Goal: Information Seeking & Learning: Learn about a topic

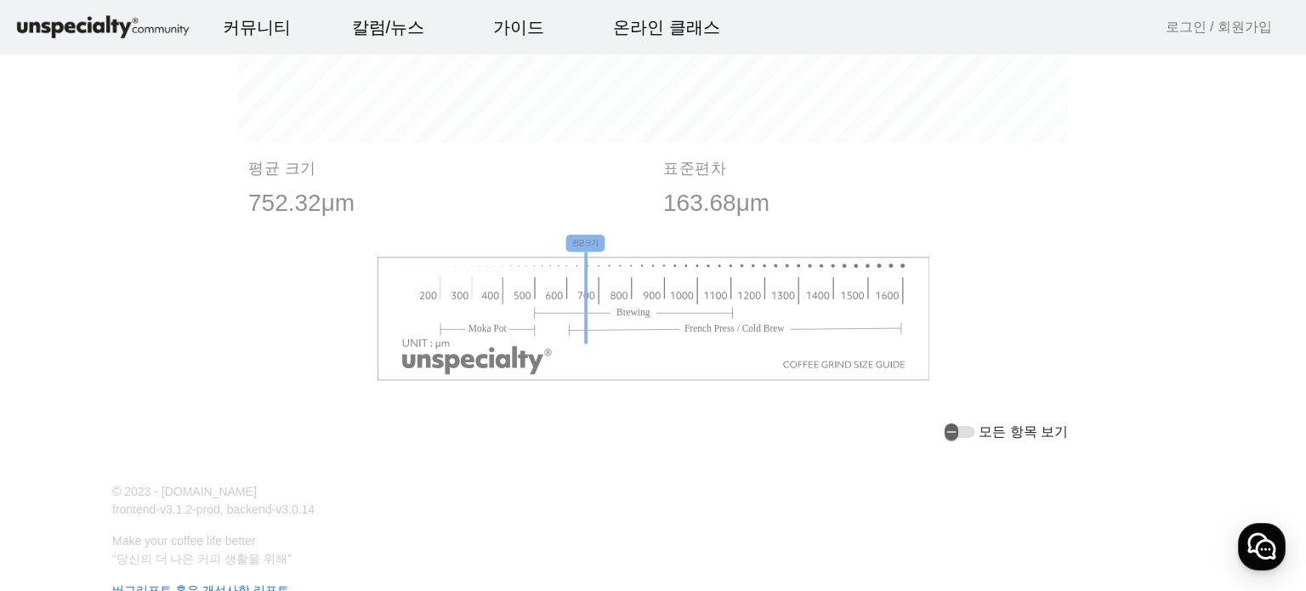
scroll to position [2040, 0]
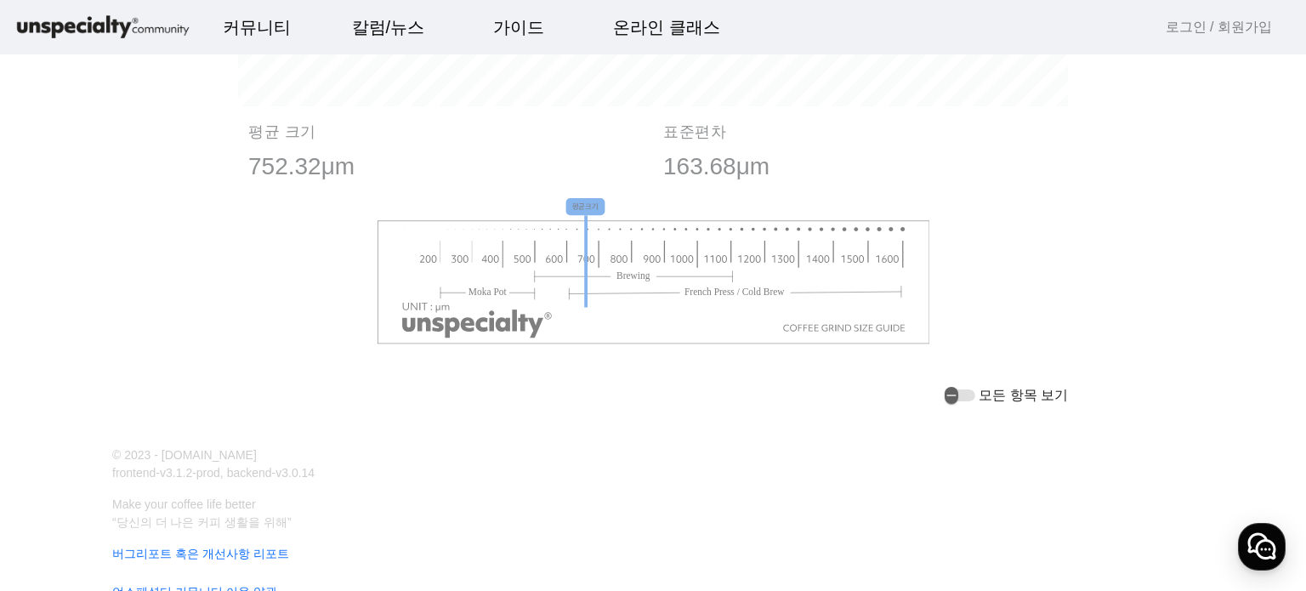
drag, startPoint x: 707, startPoint y: 301, endPoint x: 805, endPoint y: 294, distance: 98.0
click at [805, 294] on image at bounding box center [653, 281] width 553 height 124
click at [996, 271] on div "평균크기" at bounding box center [653, 281] width 830 height 167
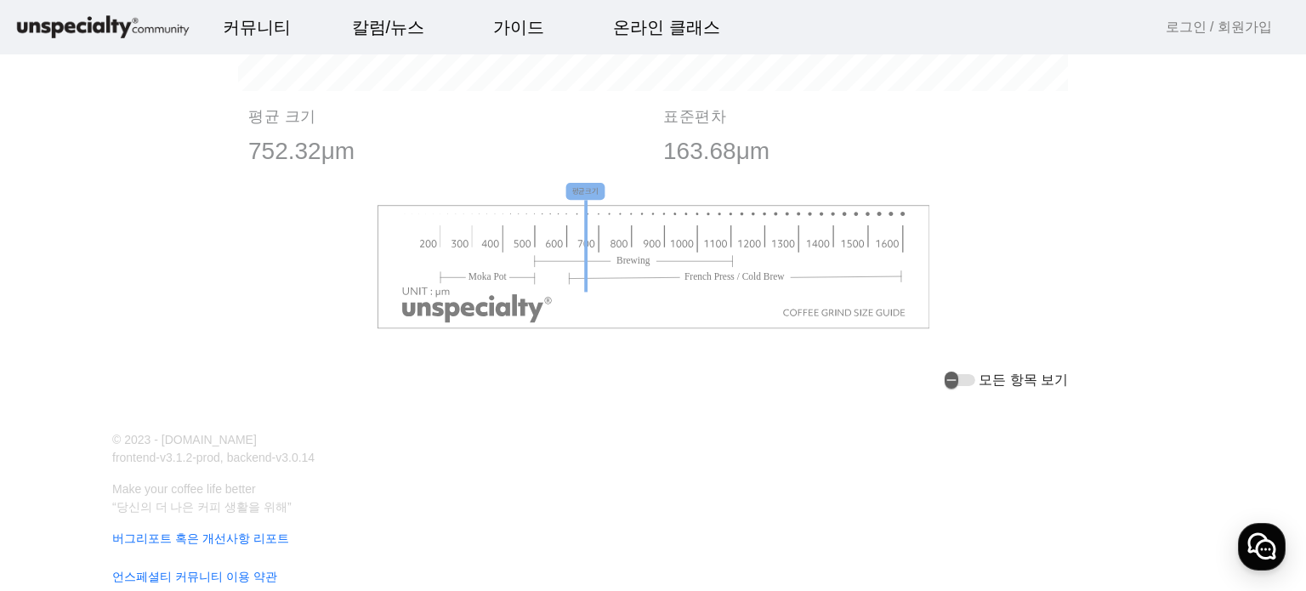
scroll to position [2095, 0]
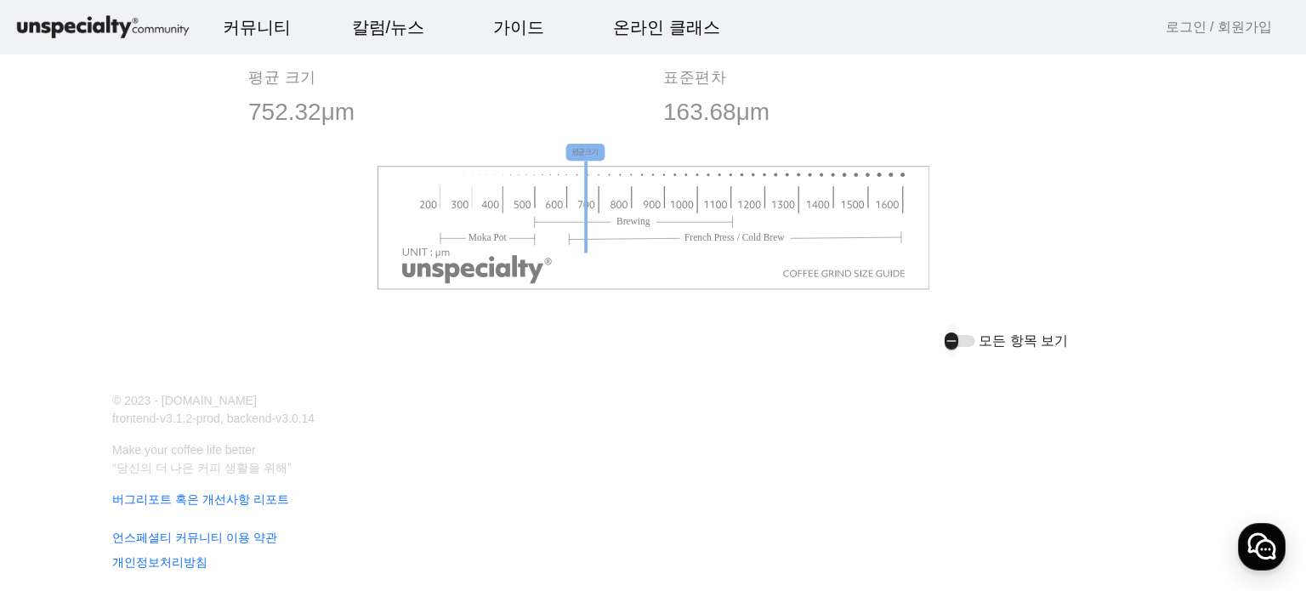
click at [966, 338] on div "button" at bounding box center [960, 341] width 31 height 12
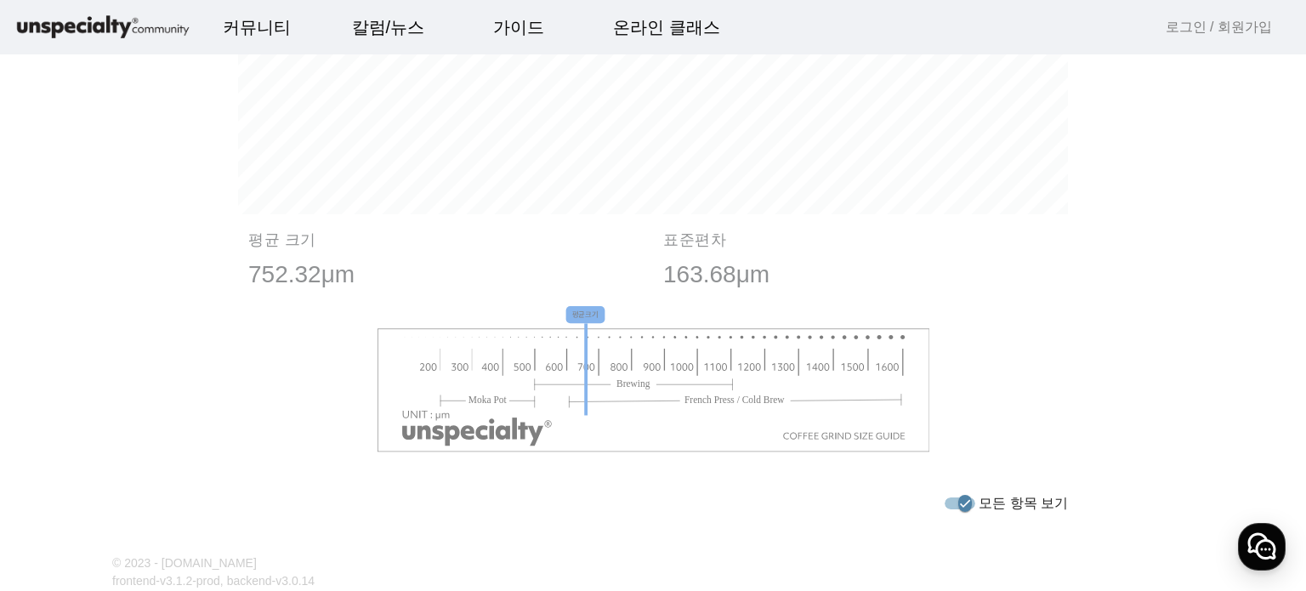
scroll to position [1925, 0]
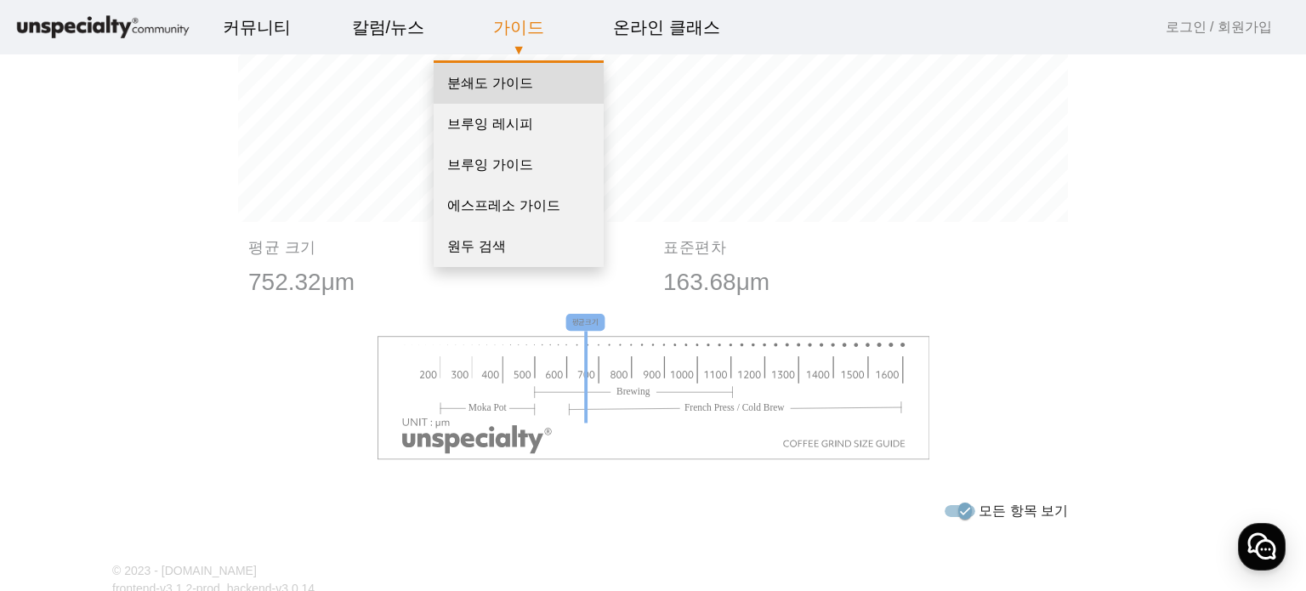
click at [498, 90] on link "분쇄도 가이드" at bounding box center [519, 83] width 170 height 41
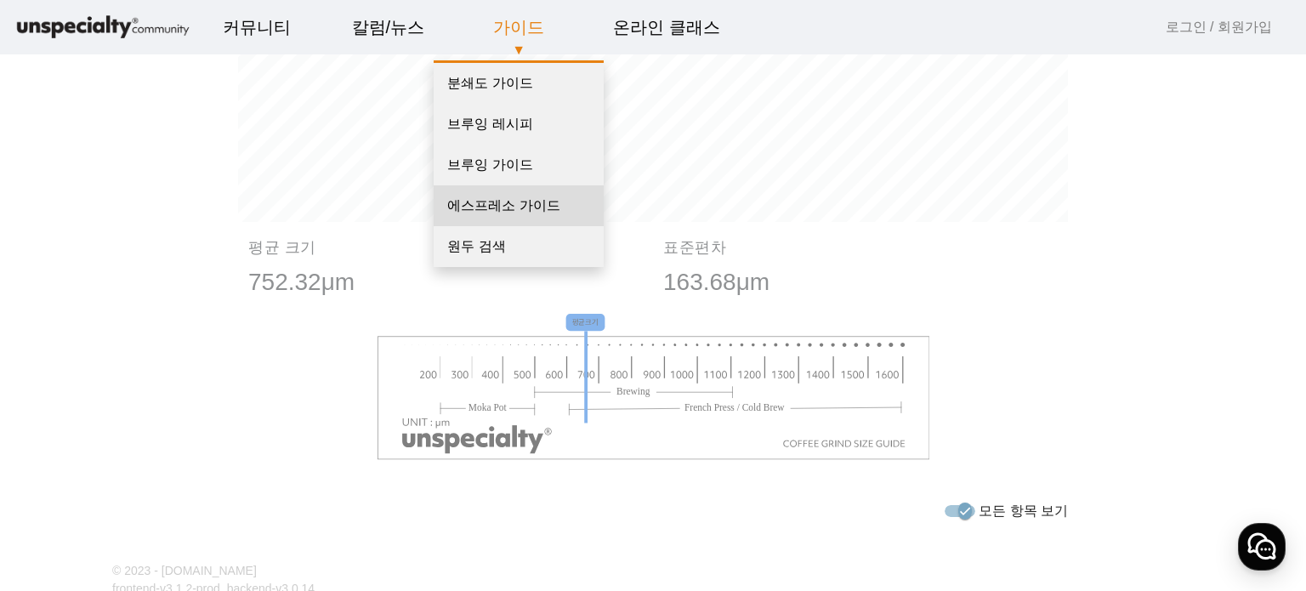
click at [503, 203] on link "에스프레소 가이드" at bounding box center [519, 205] width 170 height 41
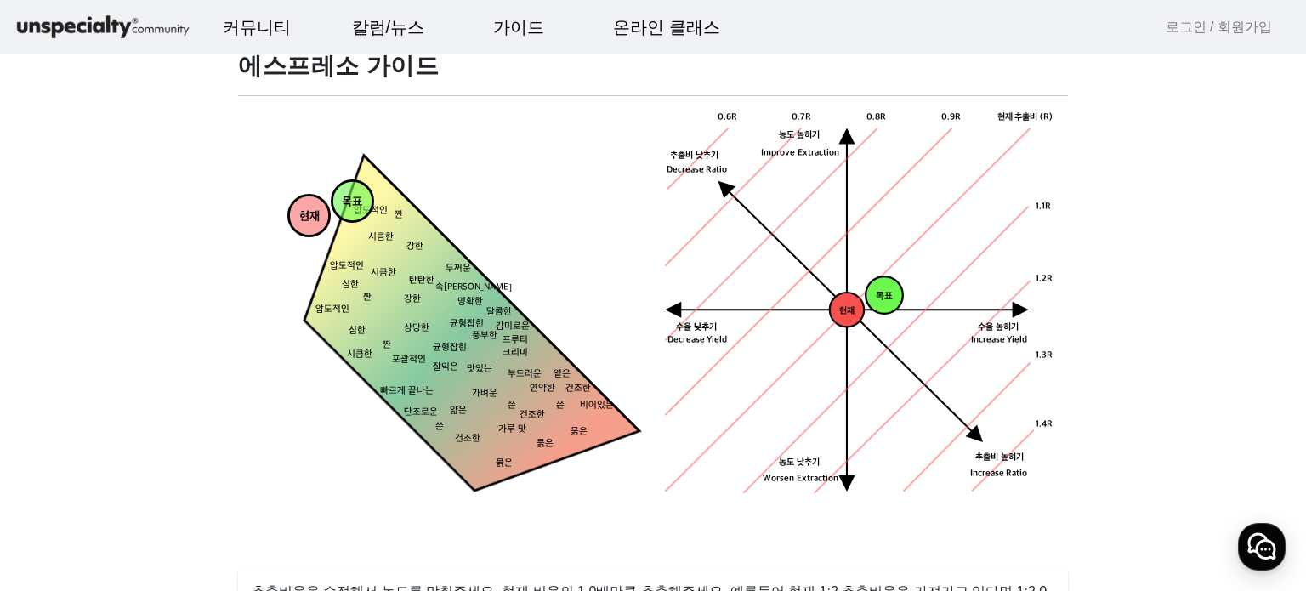
scroll to position [85, 0]
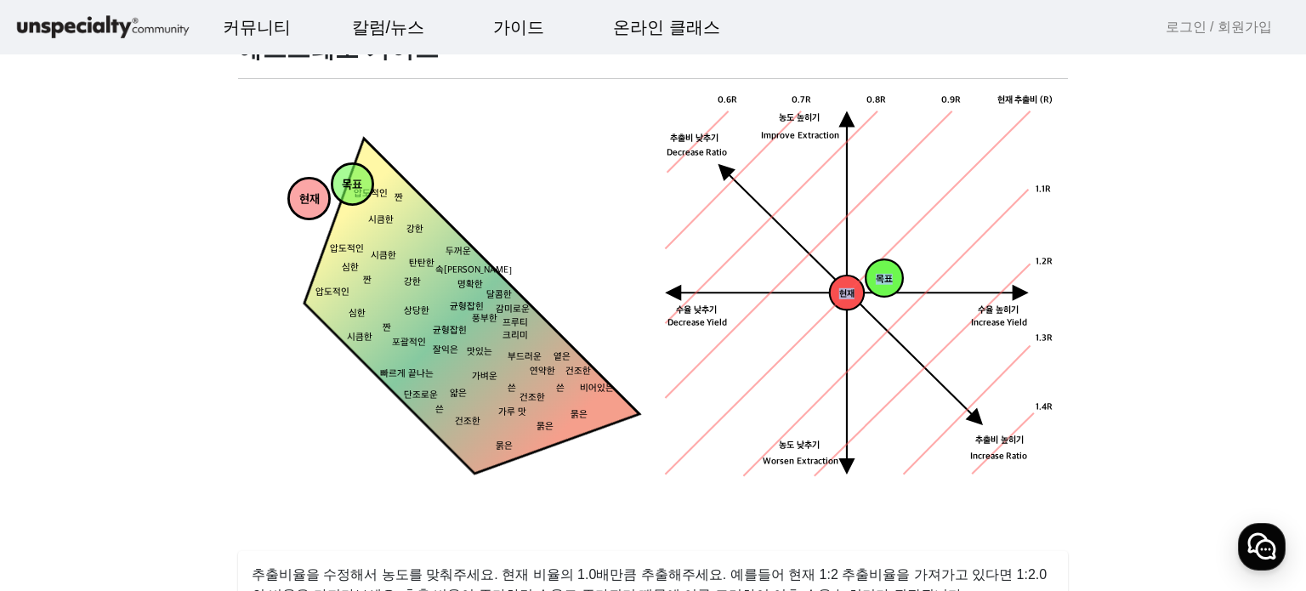
drag, startPoint x: 893, startPoint y: 278, endPoint x: 911, endPoint y: 264, distance: 22.4
click at [911, 266] on div "목표 농도목표점 현재 수율 낮추기 농도 높히기 농도 낮추기 추출비 높히기 현재 추출비 (R) 0.9R 1.1R 1.2R 1.3R 1.4R 0.…" at bounding box center [860, 290] width 394 height 394
drag, startPoint x: 923, startPoint y: 257, endPoint x: 935, endPoint y: 251, distance: 13.3
click at [924, 257] on icon "현재 수율 낮추기 농도 높히기 농도 낮추기 추출비 높히기 현재 추출비 (R) 0.9R 1.1R 1.2R 1.3R 1.4R 0.8R 0.7R 0…" at bounding box center [860, 290] width 394 height 394
click at [973, 176] on icon "현재 수율 낮추기 농도 높히기 농도 낮추기 추출비 높히기 현재 추출비 (R) 0.9R 1.1R 1.2R 1.3R 1.4R 0.8R 0.7R 0…" at bounding box center [860, 290] width 394 height 394
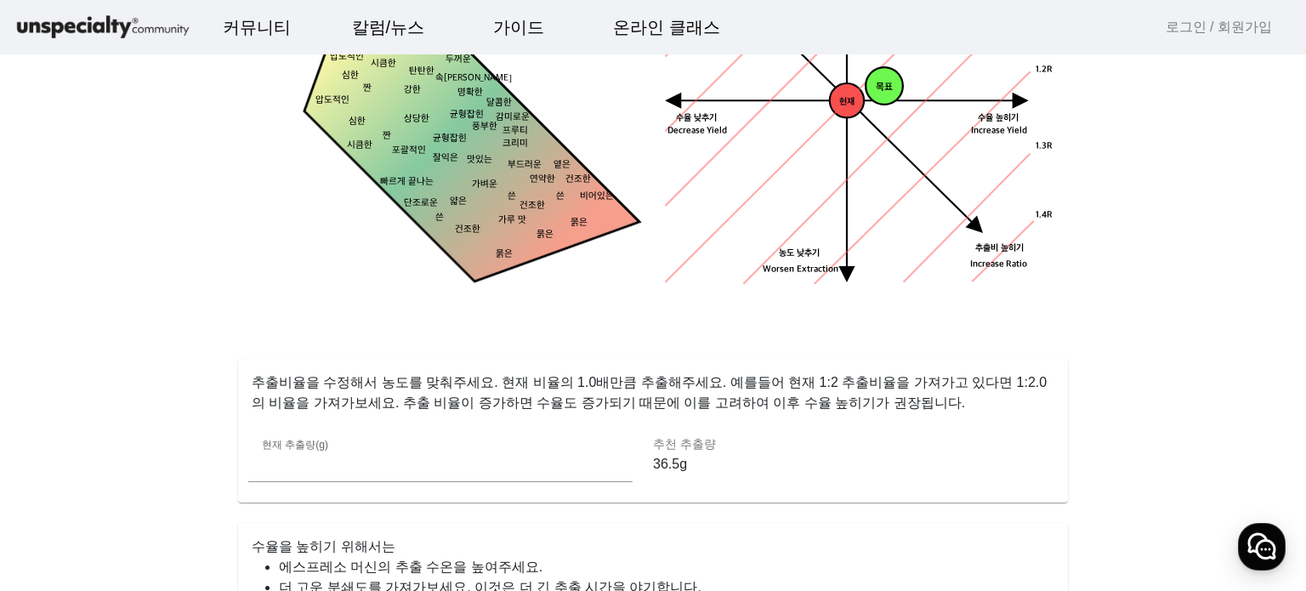
scroll to position [425, 0]
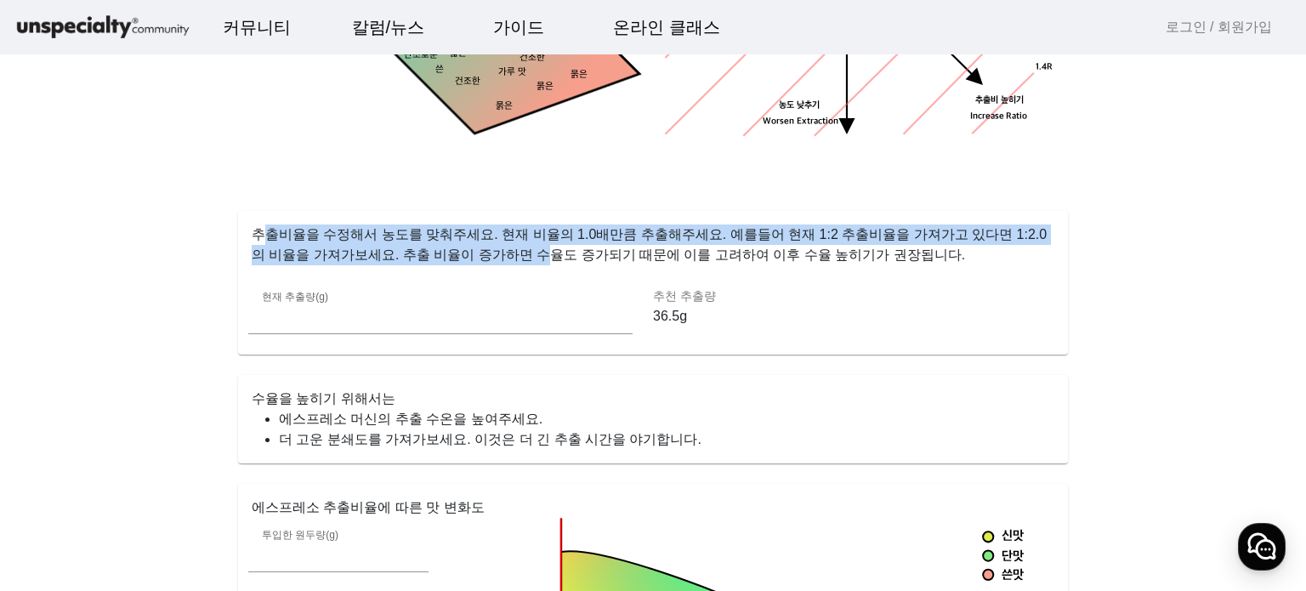
drag, startPoint x: 260, startPoint y: 233, endPoint x: 482, endPoint y: 247, distance: 222.4
click at [474, 247] on p "추출비율을 수정해서 농도를 맞춰주세요. 현재 비율의 1.0배만큼 추출해주세요. 예를들어 현재 1:2 추출비율을 가져가고 있다면 1:2.0 의 …" at bounding box center [653, 238] width 830 height 54
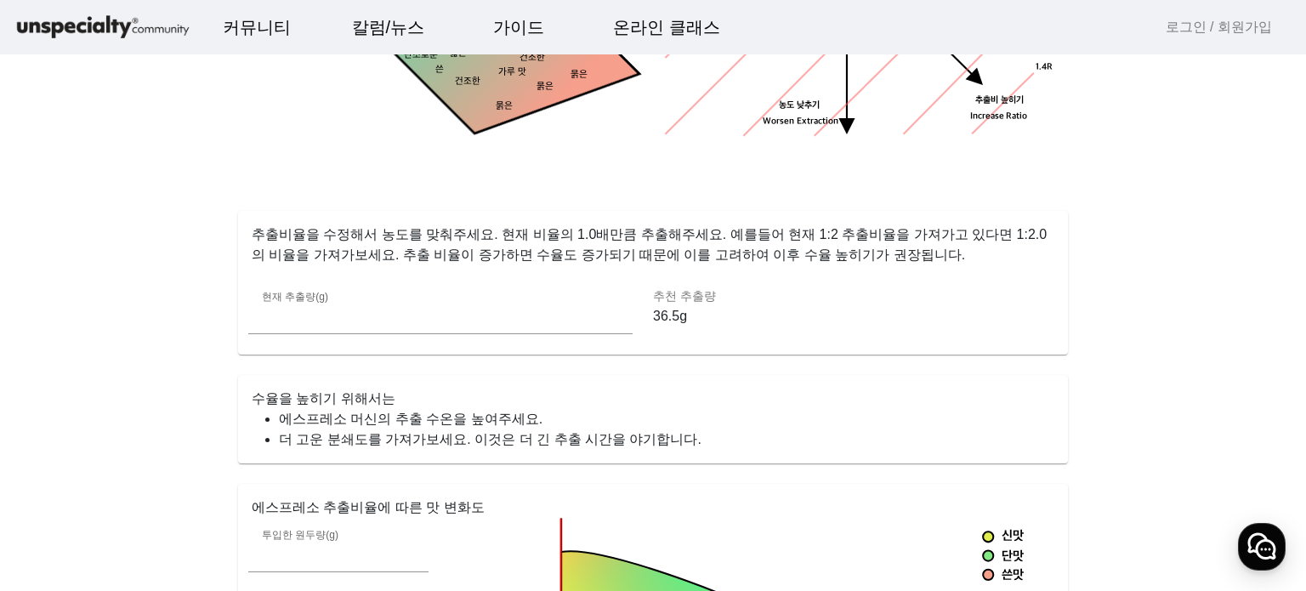
click at [536, 266] on mat-card "추출비율을 수정해서 농도를 맞춰주세요. 현재 비율의 1.0배만큼 추출해주세요. 예를들어 현재 1:2 추출비율을 가져가고 있다면 1:2.0 의 …" at bounding box center [653, 283] width 830 height 144
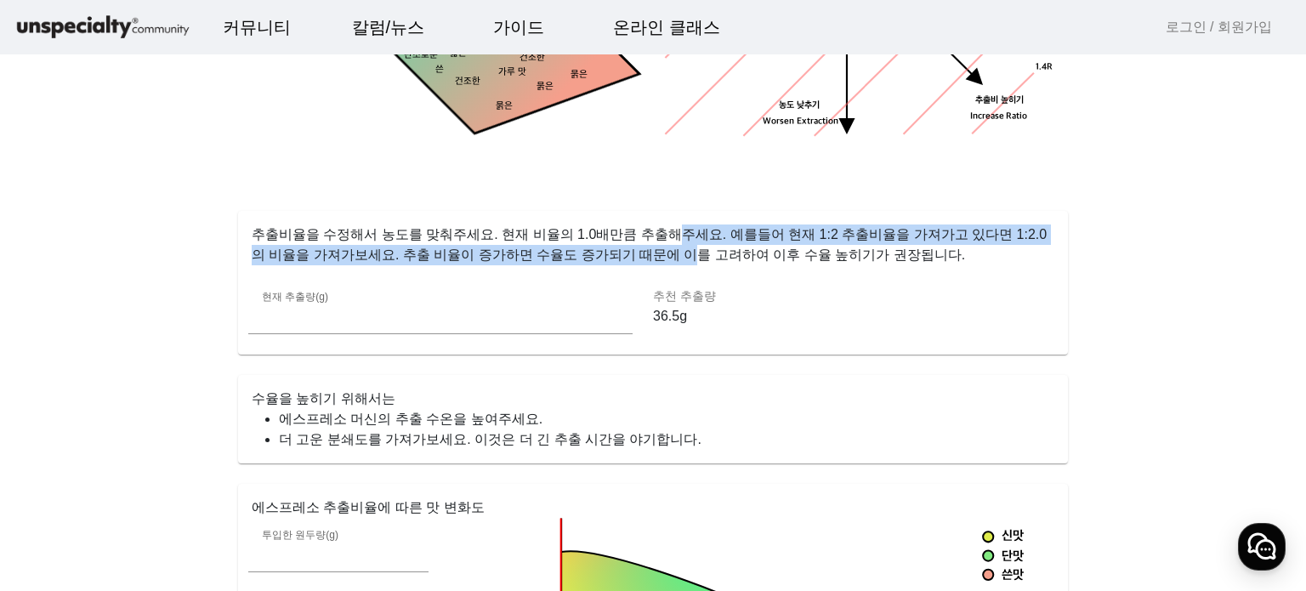
drag, startPoint x: 602, startPoint y: 247, endPoint x: 685, endPoint y: 244, distance: 83.4
click at [653, 240] on p "추출비율을 수정해서 농도를 맞춰주세요. 현재 비율의 1.0배만큼 추출해주세요. 예를들어 현재 1:2 추출비율을 가져가고 있다면 1:2.0 의 …" at bounding box center [653, 238] width 830 height 54
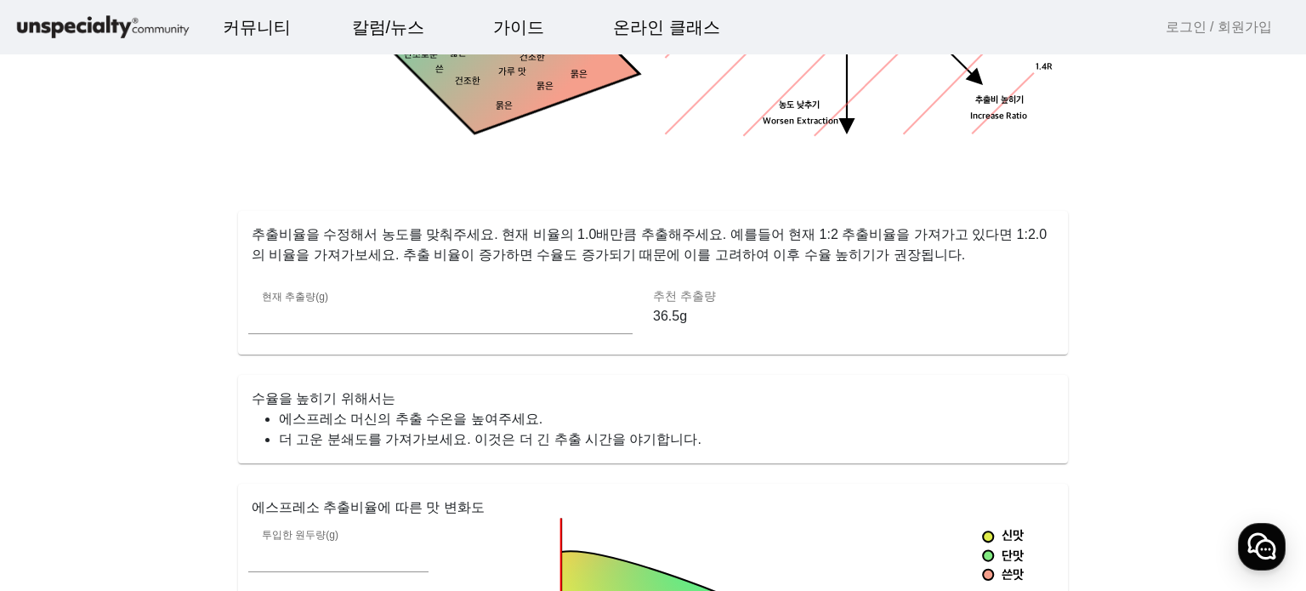
click at [838, 281] on div "현재 추출량(g) ** 추천 추출량 36.5g" at bounding box center [642, 317] width 809 height 76
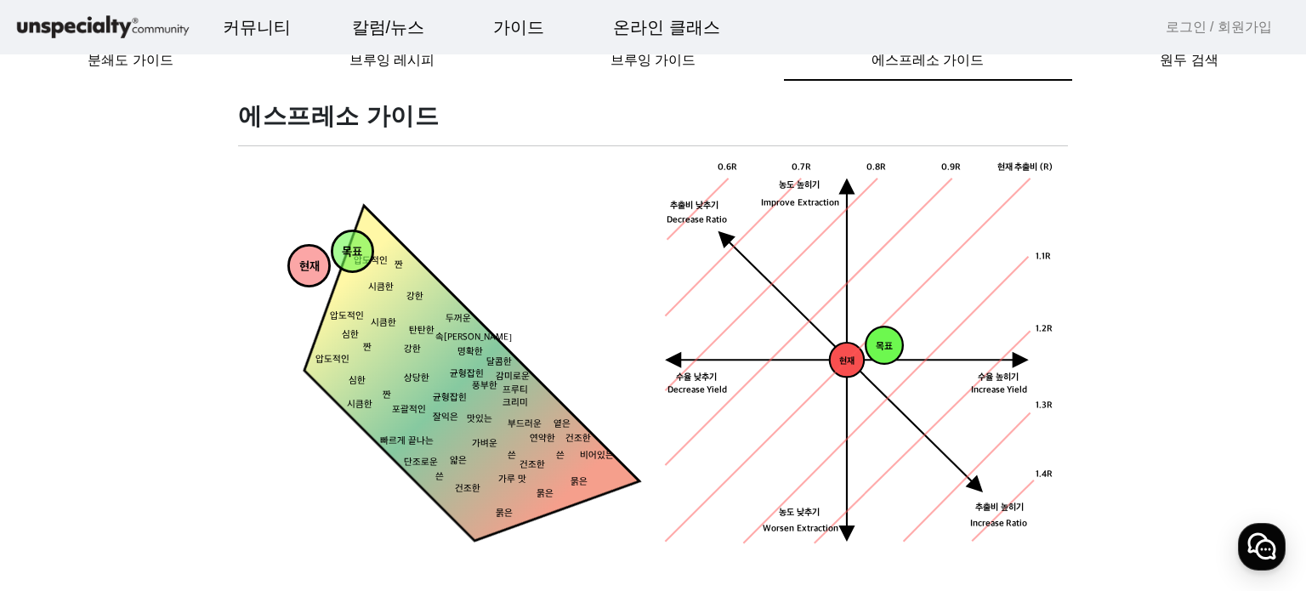
scroll to position [0, 0]
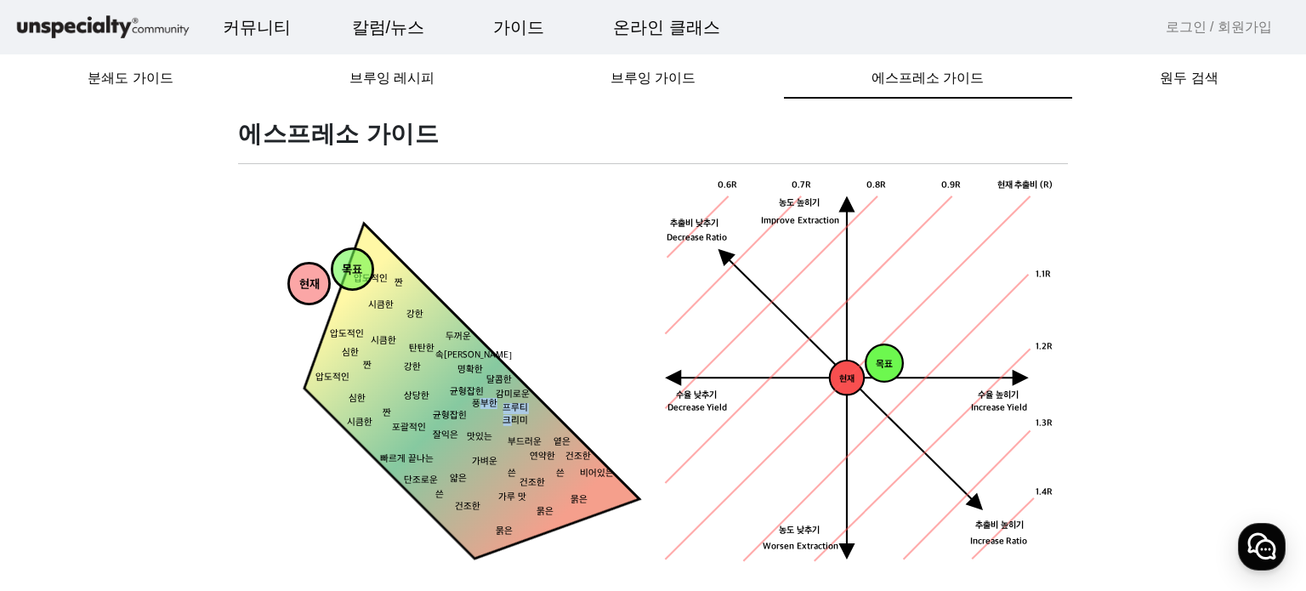
drag, startPoint x: 485, startPoint y: 411, endPoint x: 510, endPoint y: 419, distance: 26.1
click at [510, 419] on g "짠 시큼한 묽은 묽은 묽은 건조한 건조한 옅은 연약한 얇은 가벼운 맛있는 잘익은 상당한 강한 강한 두꺼운 탄탄한 속이찬 명확한 쓴 비어있는 쓴…" at bounding box center [446, 418] width 388 height 388
click at [510, 420] on tspan "크리미" at bounding box center [515, 420] width 26 height 11
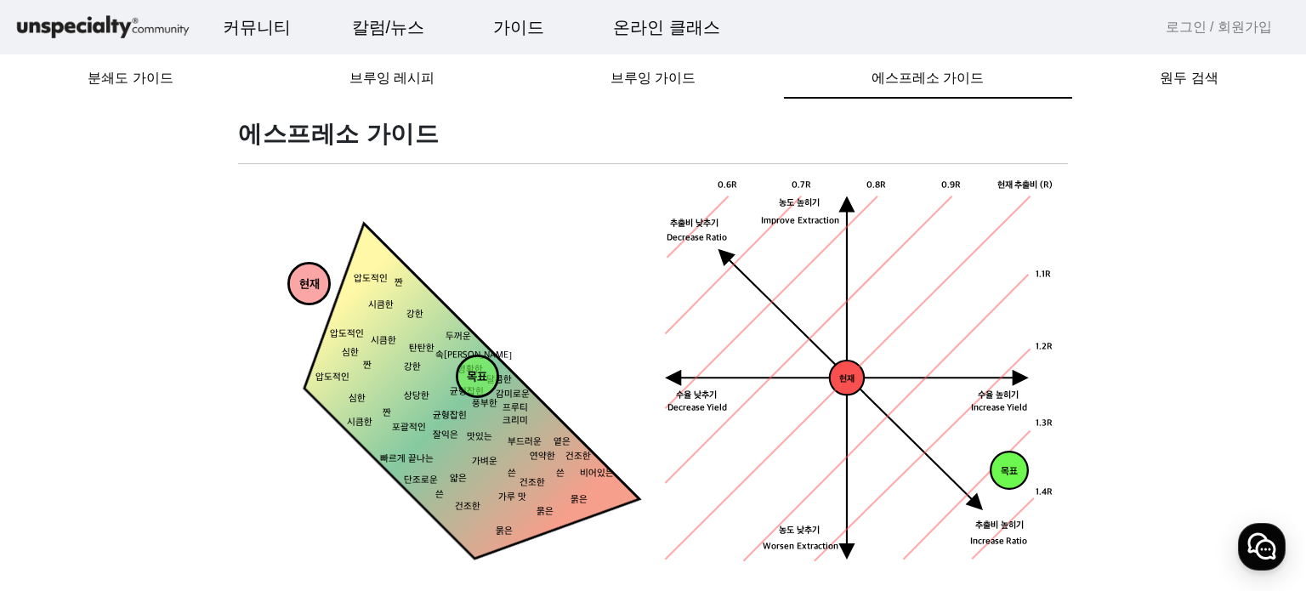
drag, startPoint x: 350, startPoint y: 268, endPoint x: 475, endPoint y: 375, distance: 164.6
click at [475, 375] on tspan "목표" at bounding box center [477, 378] width 20 height 14
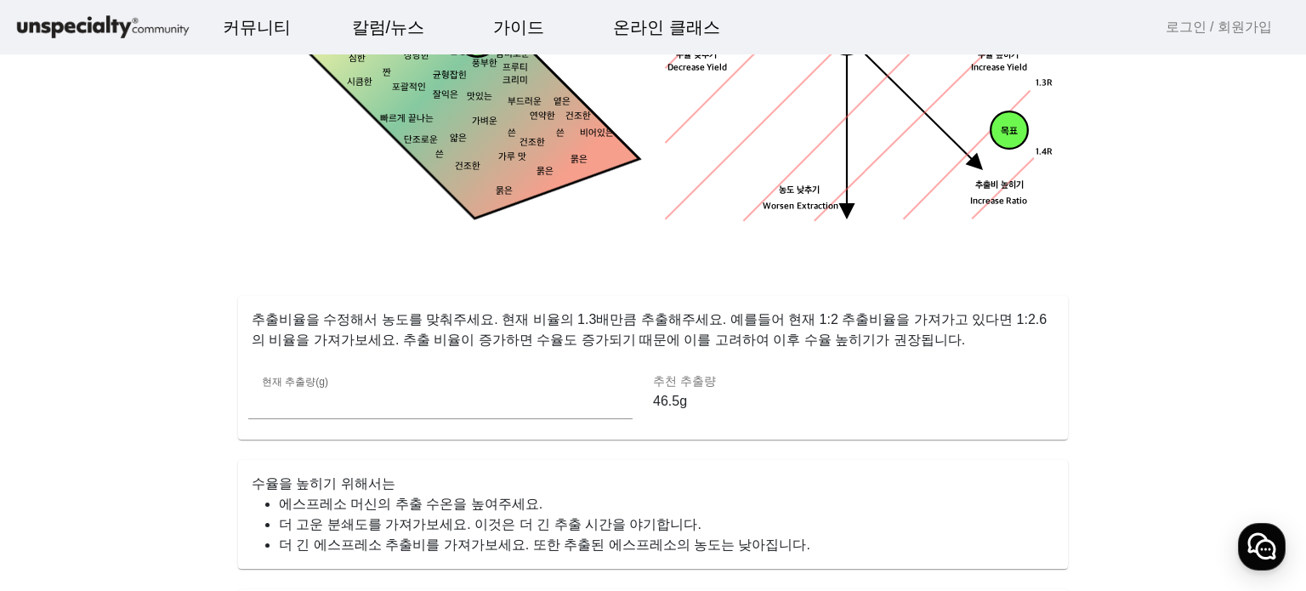
scroll to position [595, 0]
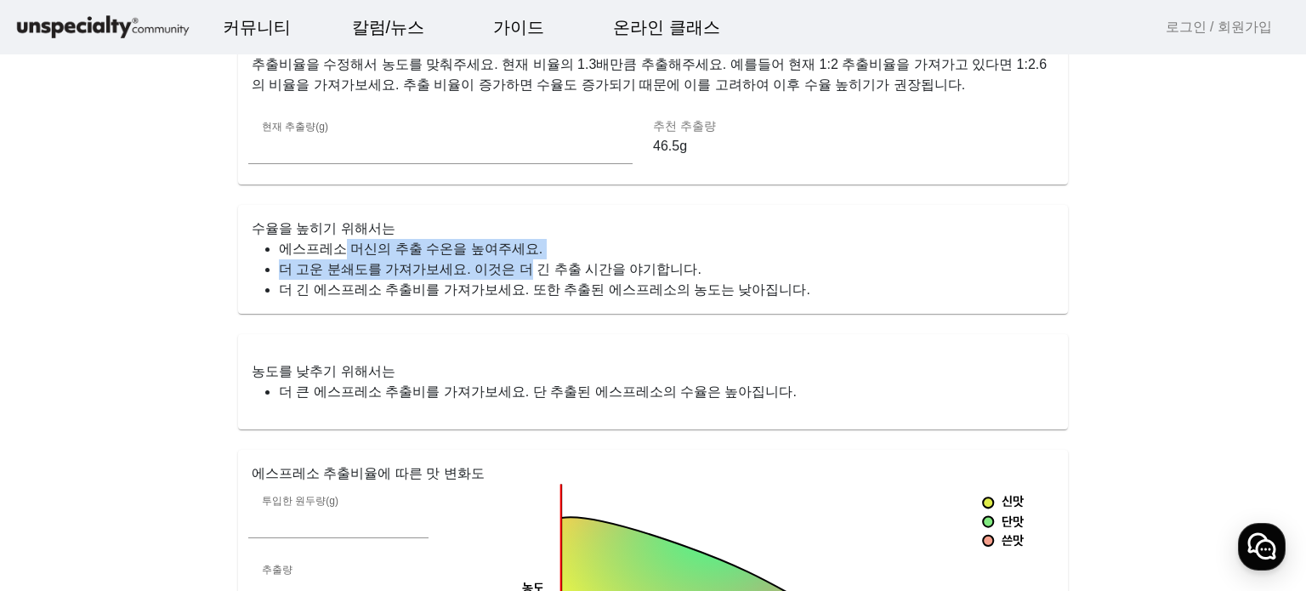
drag, startPoint x: 323, startPoint y: 254, endPoint x: 500, endPoint y: 261, distance: 177.0
click at [500, 261] on ul "에스프레소 머신의 추출 수온을 높여주세요. 더 고운 분쇄도를 가져가보세요. 이것은 더 긴 추출 시간을 야기합니다. 더 긴 에스프레소 추출비를 …" at bounding box center [653, 269] width 803 height 61
click at [500, 265] on li "더 고운 분쇄도를 가져가보세요. 이것은 더 긴 추출 시간을 야기합니다." at bounding box center [666, 269] width 775 height 20
drag, startPoint x: 316, startPoint y: 275, endPoint x: 444, endPoint y: 287, distance: 128.1
click at [428, 275] on li "더 고운 분쇄도를 가져가보세요. 이것은 더 긴 추출 시간을 야기합니다." at bounding box center [666, 269] width 775 height 20
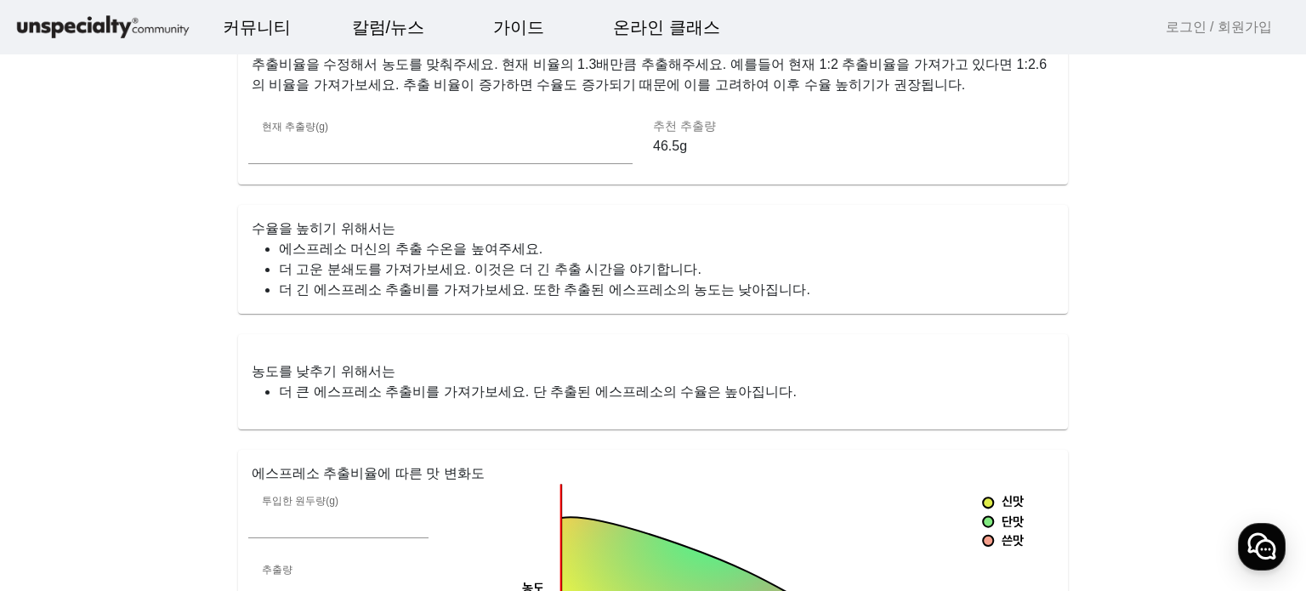
click at [456, 298] on li "더 긴 에스프레소 추출비를 가져가보세요. 또한 추출된 에스프레소의 농도는 낮아집니다." at bounding box center [666, 290] width 775 height 20
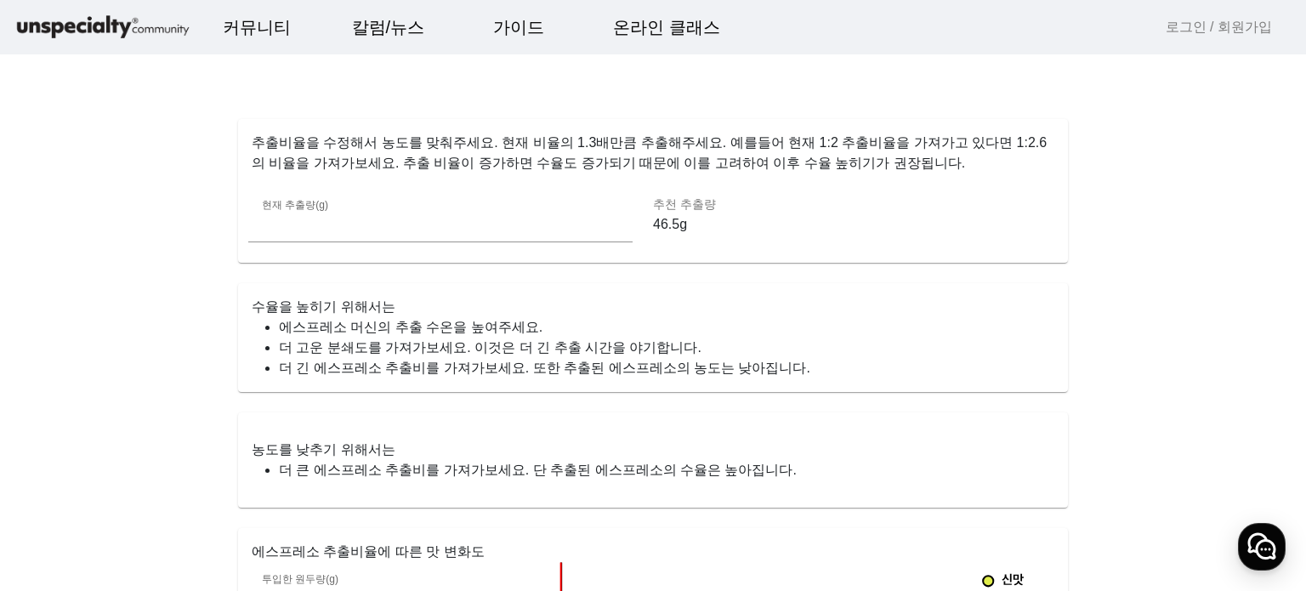
scroll to position [425, 0]
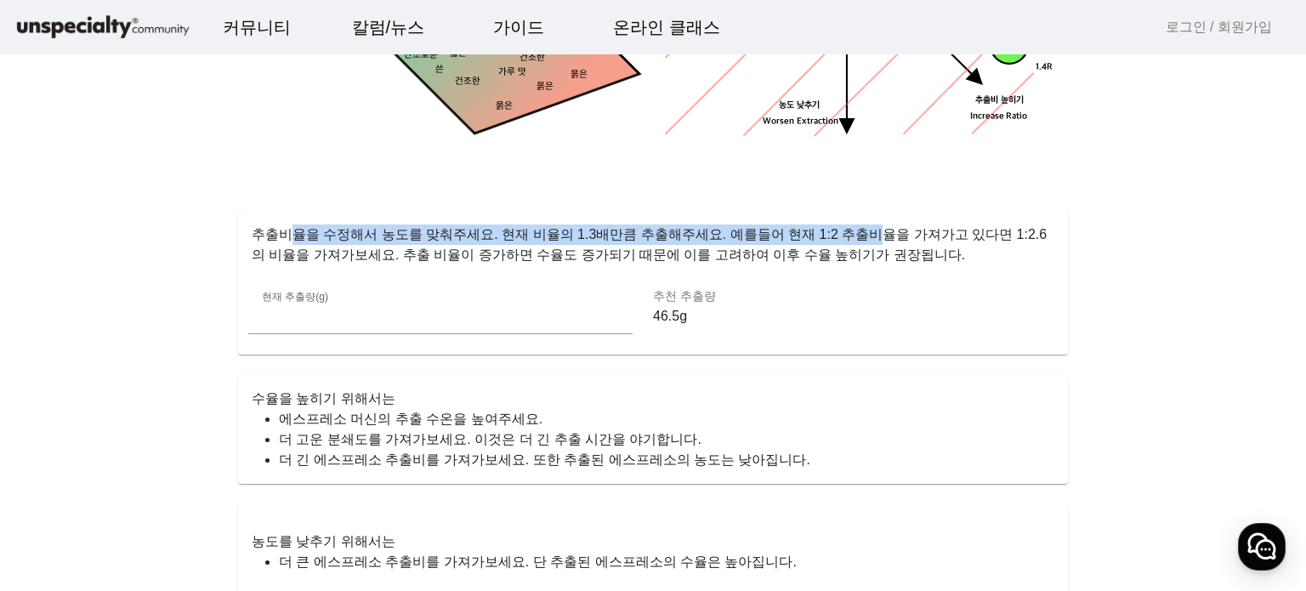
drag, startPoint x: 283, startPoint y: 235, endPoint x: 835, endPoint y: 235, distance: 551.7
click at [835, 235] on p "추출비율을 수정해서 농도를 맞춰주세요. 현재 비율의 1.3배만큼 추출해주세요. 예를들어 현재 1:2 추출비율을 가져가고 있다면 1:2.6 의 …" at bounding box center [653, 238] width 830 height 54
click at [840, 238] on p "추출비율을 수정해서 농도를 맞춰주세요. 현재 비율의 1.3배만큼 추출해주세요. 예를들어 현재 1:2 추출비율을 가져가고 있다면 1:2.6 의 …" at bounding box center [653, 238] width 830 height 54
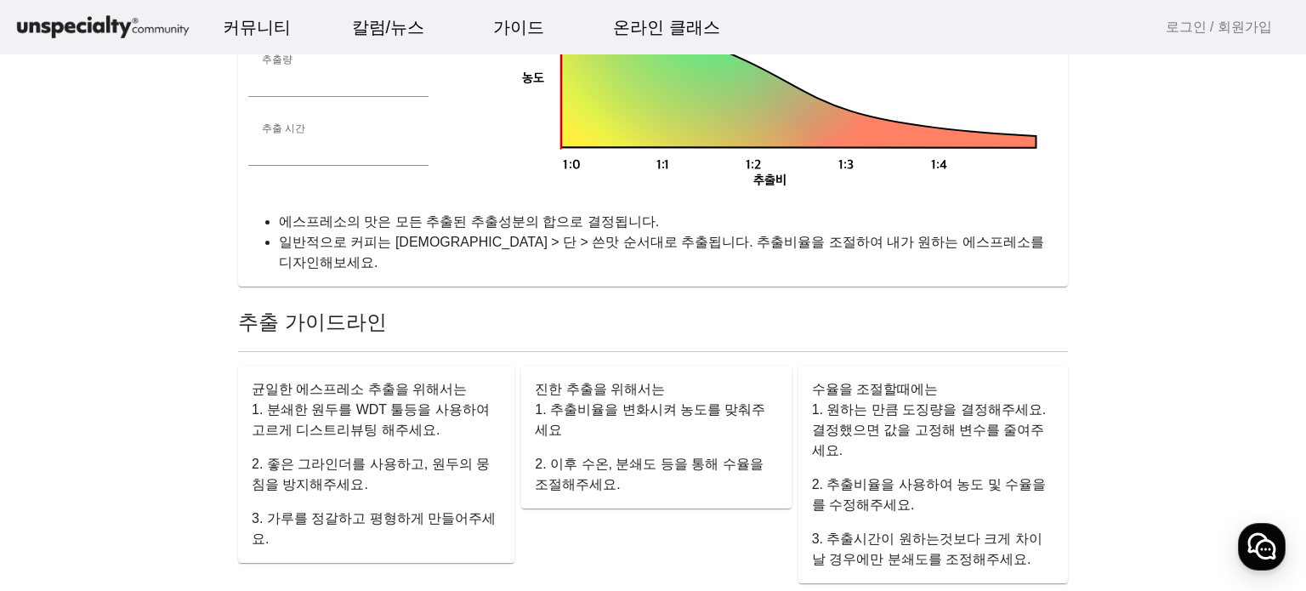
scroll to position [680, 0]
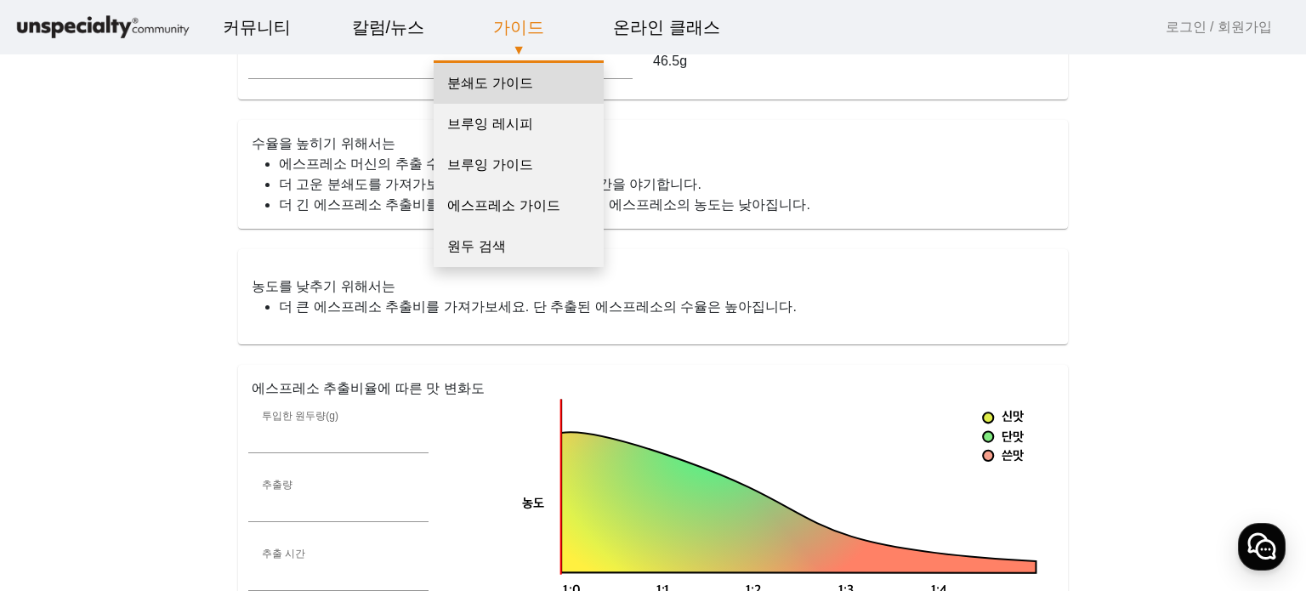
click at [497, 86] on link "분쇄도 가이드" at bounding box center [519, 83] width 170 height 41
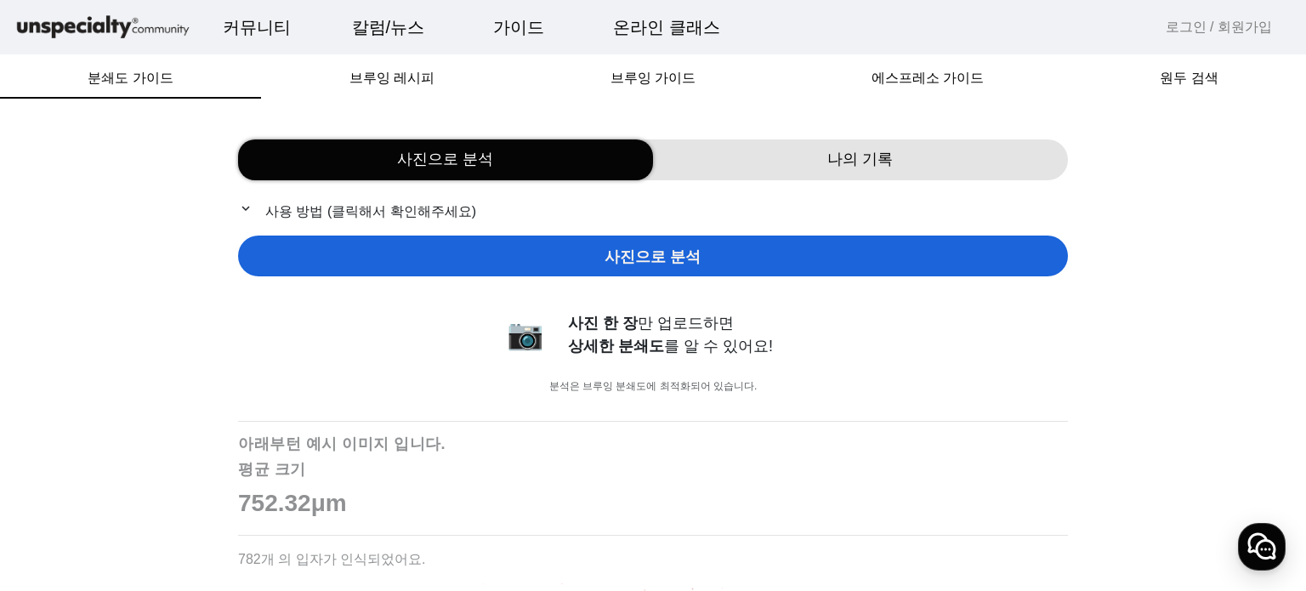
click at [788, 155] on div "나의 기록" at bounding box center [860, 159] width 415 height 41
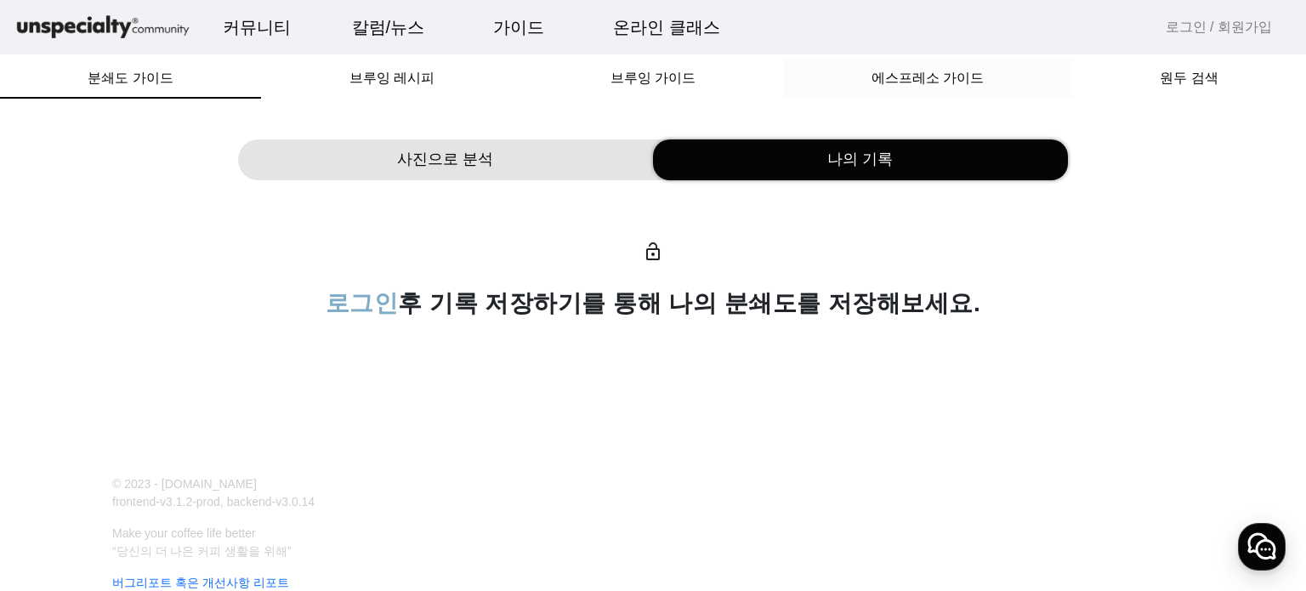
click at [945, 82] on span "에스프레소 가이드" at bounding box center [927, 78] width 112 height 14
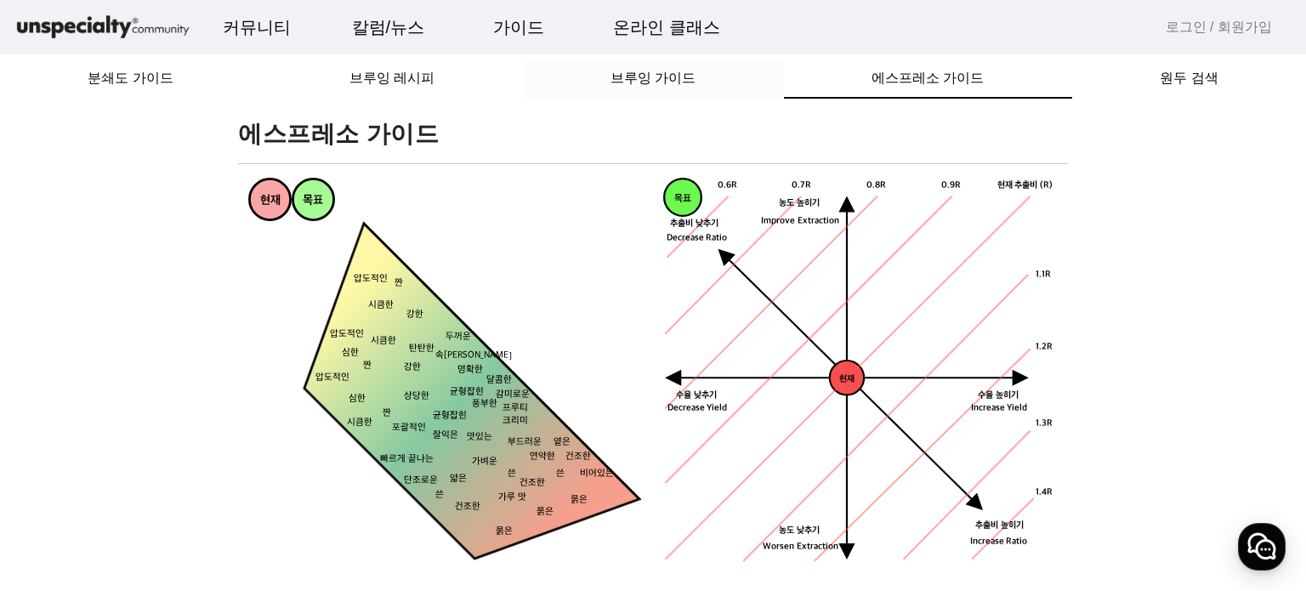
click at [646, 82] on span "브루잉 가이드" at bounding box center [652, 78] width 85 height 14
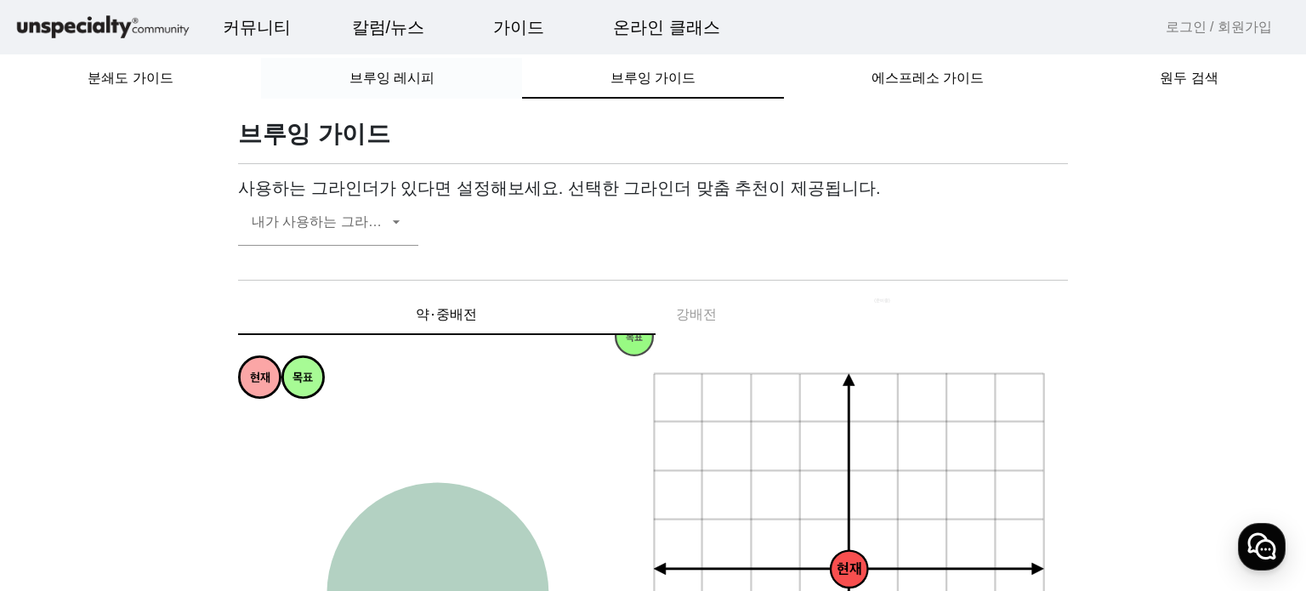
click at [376, 80] on span "브루잉 레시피" at bounding box center [391, 78] width 85 height 14
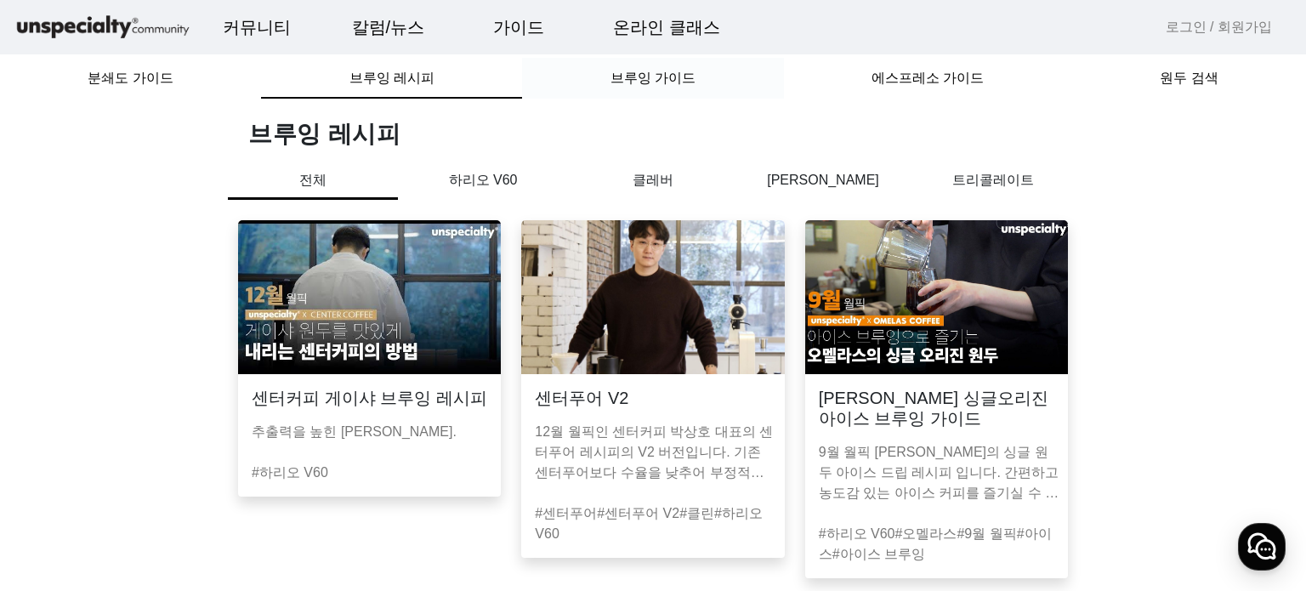
click at [624, 85] on span "브루잉 가이드" at bounding box center [652, 78] width 85 height 14
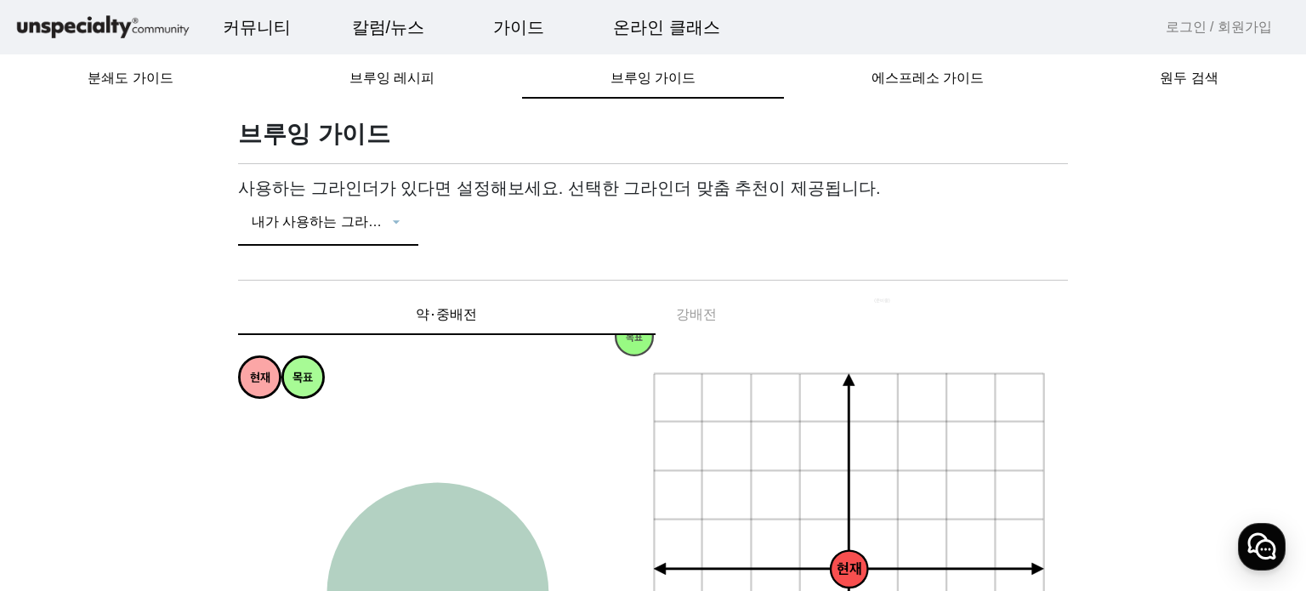
click at [394, 229] on icon at bounding box center [396, 222] width 17 height 20
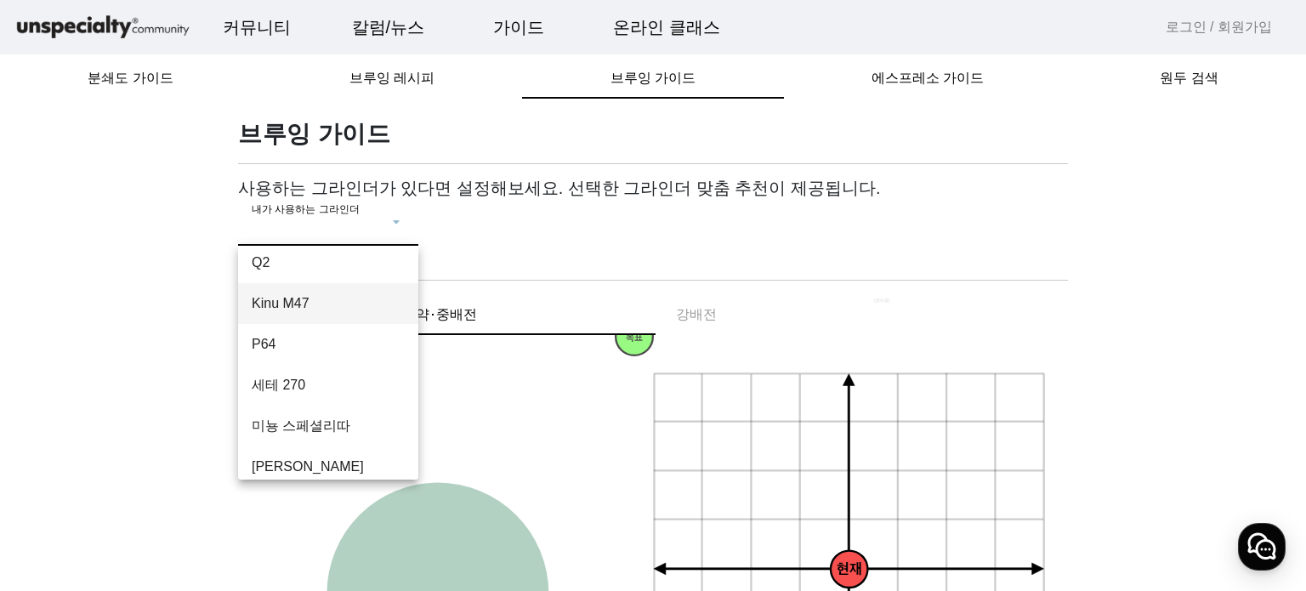
scroll to position [146, 0]
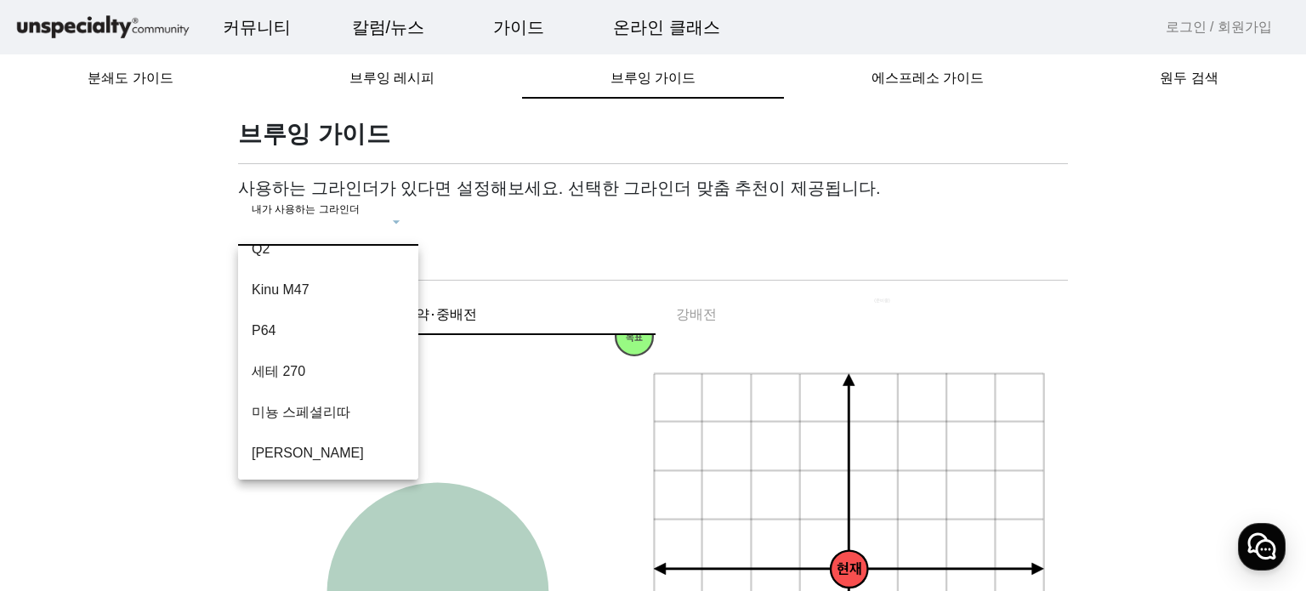
click at [633, 261] on div at bounding box center [653, 295] width 1306 height 591
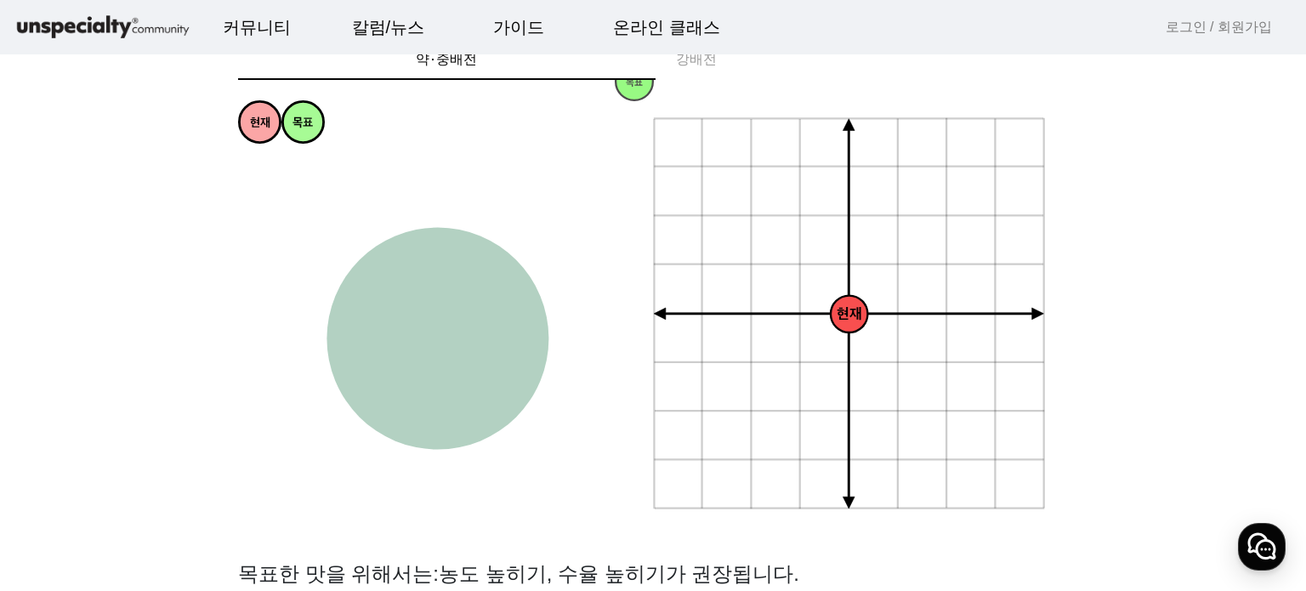
scroll to position [0, 0]
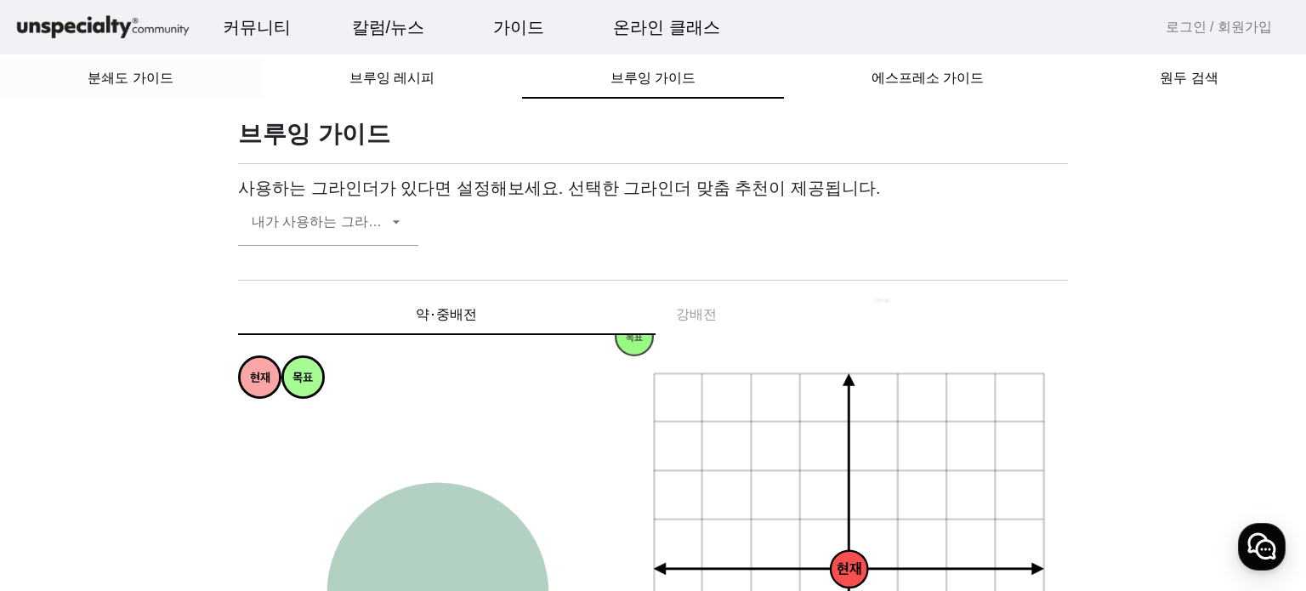
click at [146, 74] on span "분쇄도 가이드" at bounding box center [130, 78] width 85 height 14
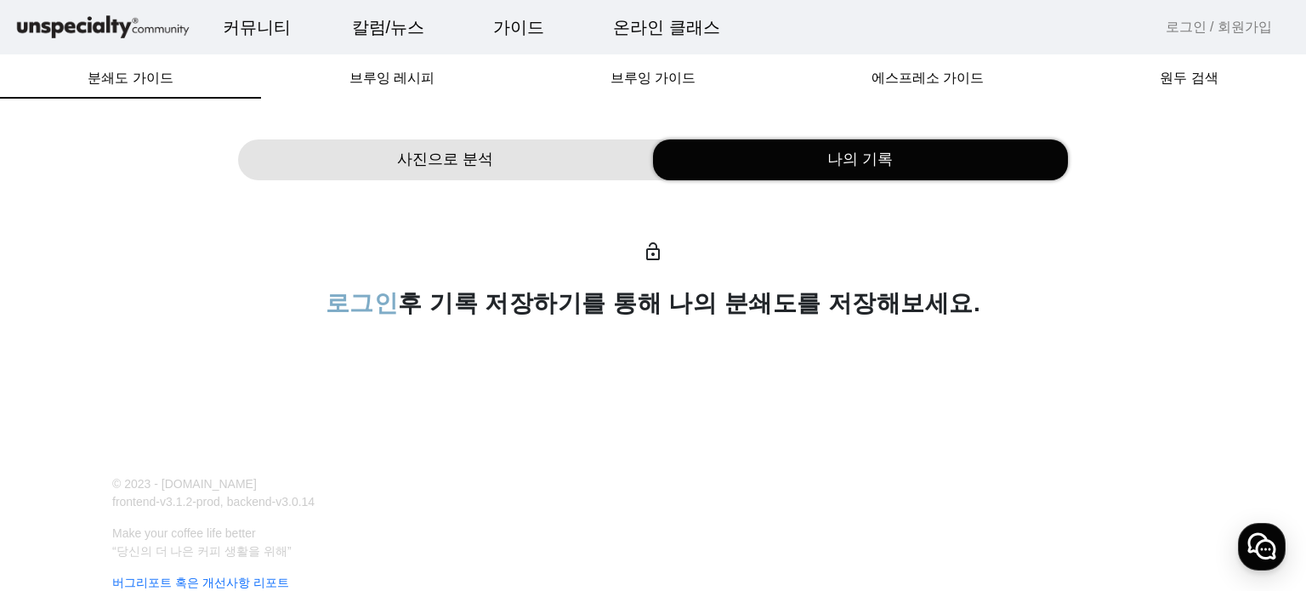
click at [471, 168] on span "사진으로 분석" at bounding box center [445, 159] width 96 height 23
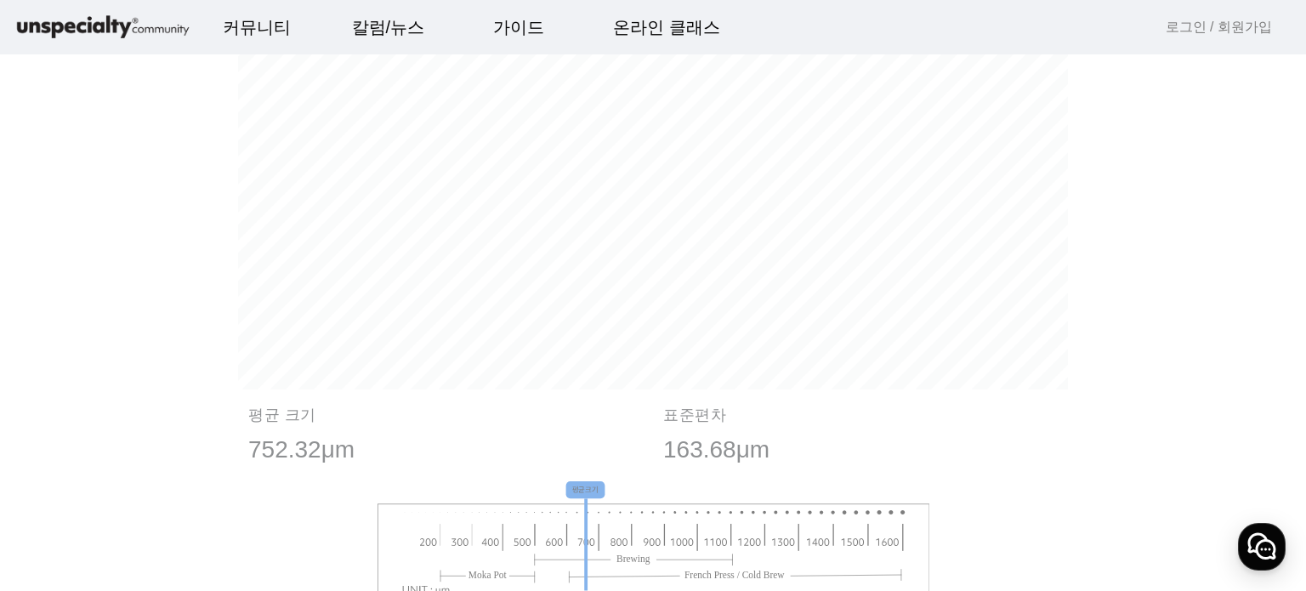
scroll to position [1019, 0]
